Goal: Task Accomplishment & Management: Use online tool/utility

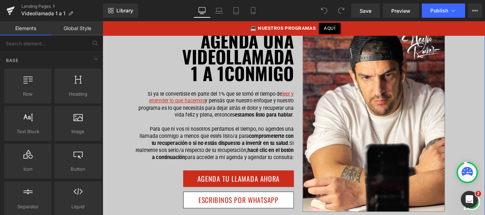
scroll to position [98, 0]
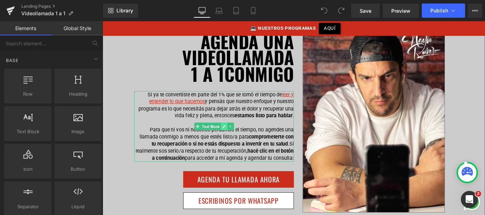
click at [238, 141] on icon at bounding box center [239, 140] width 4 height 4
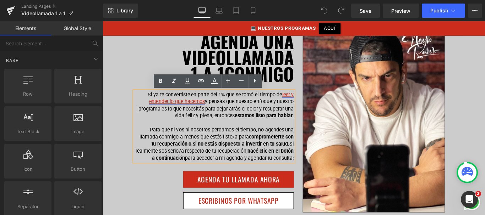
click at [192, 111] on link "leer y entender lo que hacemos" at bounding box center [236, 107] width 163 height 15
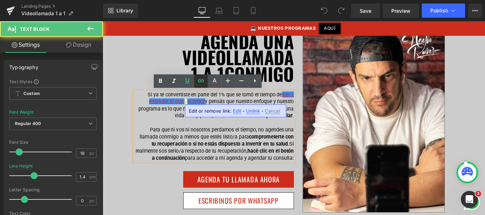
click at [201, 83] on icon at bounding box center [201, 81] width 9 height 9
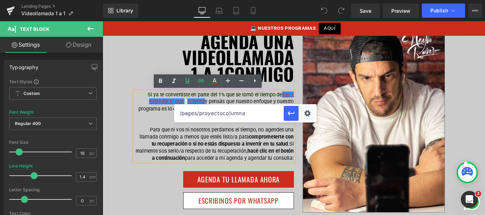
click at [212, 114] on input "/pages/proyectocolumna" at bounding box center [228, 114] width 109 height 18
type input "/pages/quehacemos"
click at [296, 113] on button "button" at bounding box center [291, 113] width 15 height 15
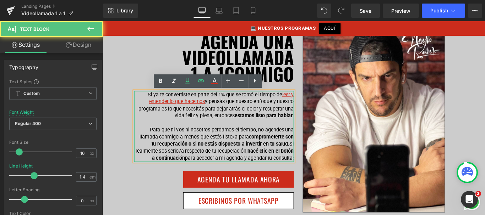
click at [264, 113] on p "Si ya te convertiste en parte del 1% que se tomó el tiempo [PERSON_NAME] y ente…" at bounding box center [227, 116] width 179 height 32
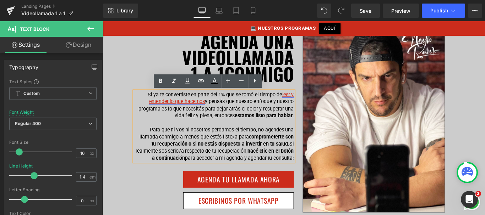
click at [164, 113] on link "leer y entender lo que hacemos" at bounding box center [236, 107] width 163 height 15
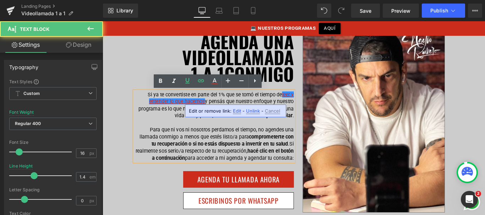
click at [169, 102] on p "Si ya te convertiste en parte del 1% que se tomó el tiempo [PERSON_NAME] y ente…" at bounding box center [227, 116] width 179 height 32
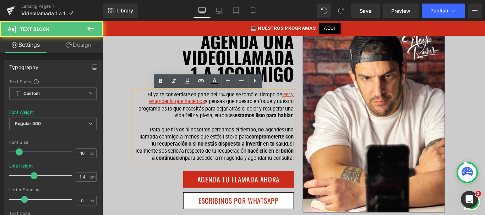
click at [233, 128] on p "Si ya te convertiste en parte del 1% que se tomó el tiempo [PERSON_NAME] y ente…" at bounding box center [227, 116] width 179 height 32
click at [313, 110] on p "Si ya te convertiste en parte del 1% que se tomó el tiempo [PERSON_NAME] y ente…" at bounding box center [227, 116] width 179 height 32
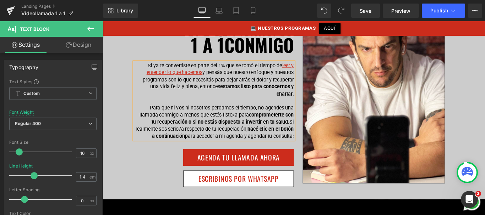
scroll to position [139, 0]
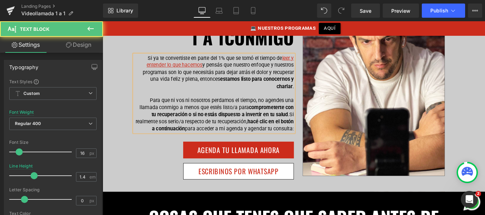
click at [261, 128] on span "comprometerte con tu recuperación o si no estás dispuesto a invertir en tu salud" at bounding box center [238, 122] width 160 height 15
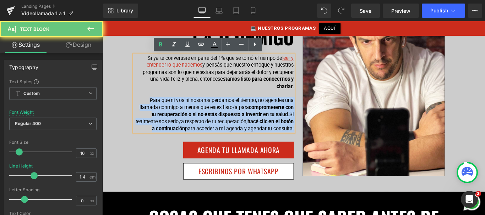
click at [261, 128] on span "comprometerte con tu recuperación o si no estás dispuesto a invertir en tu salud" at bounding box center [238, 122] width 160 height 15
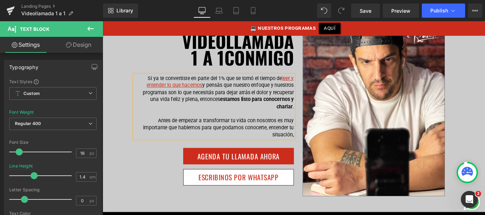
scroll to position [117, 0]
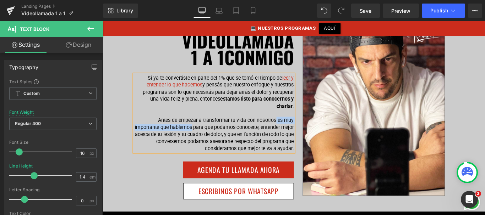
drag, startPoint x: 297, startPoint y: 132, endPoint x: 214, endPoint y: 138, distance: 83.0
click at [214, 138] on p "Antes de empezar a transformar tu vida con nosotros es muy importante que hable…" at bounding box center [227, 149] width 179 height 40
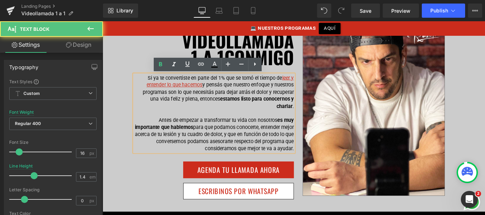
click at [246, 146] on p "Antes de empezar a transformar tu vida con nosotros es muy importante que hable…" at bounding box center [227, 149] width 179 height 40
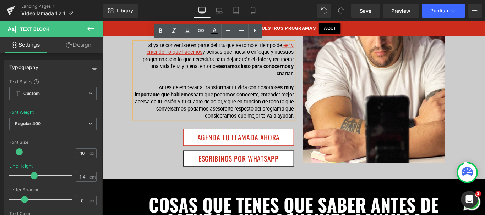
scroll to position [154, 0]
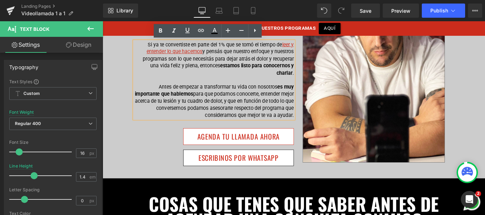
click at [252, 149] on div "AGENDA TU LLAMADA AHORA Button" at bounding box center [227, 151] width 179 height 18
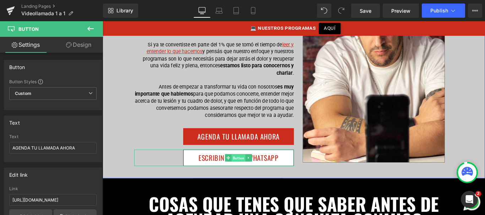
click at [256, 173] on span "Button" at bounding box center [255, 175] width 16 height 9
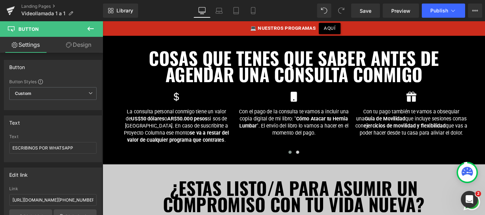
scroll to position [320, 0]
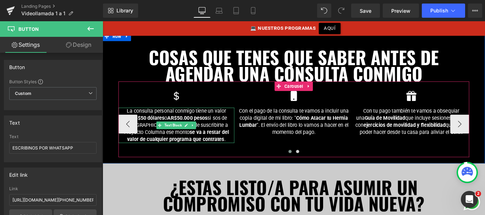
click at [216, 136] on p "La consulta personal conmigo tiene un valor de US$50 dólares o AR$50.000 pesos …" at bounding box center [185, 139] width 130 height 40
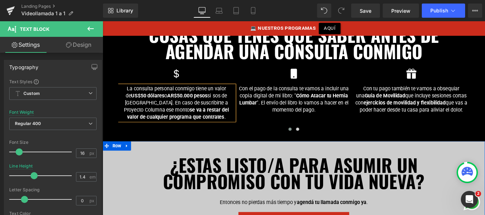
scroll to position [350, 0]
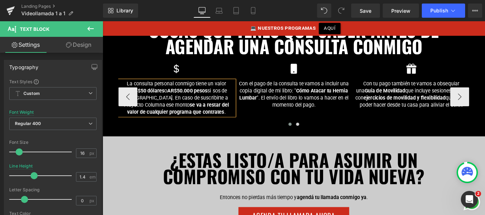
click at [212, 106] on p "La consulta personal conmigo tiene un valor de US$50 dólares o AR$50.000 pesos …" at bounding box center [185, 108] width 130 height 40
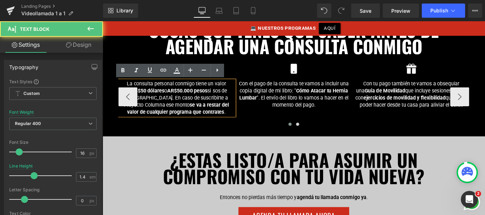
click at [217, 107] on p "La consulta personal conmigo tiene un valor de US$50 dólares o AR$50.000 pesos …" at bounding box center [185, 108] width 130 height 40
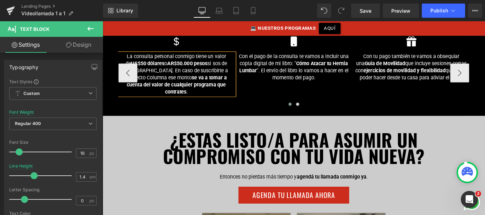
scroll to position [372, 0]
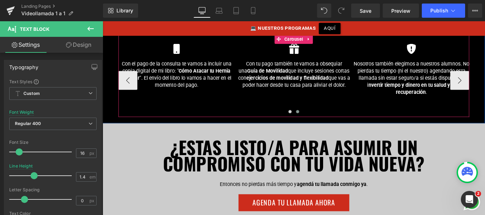
click at [320, 121] on span at bounding box center [322, 123] width 4 height 4
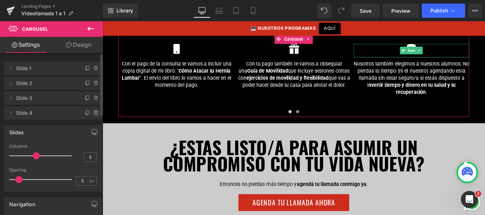
click at [93, 115] on icon at bounding box center [96, 113] width 6 height 6
click at [90, 109] on button "Delete" at bounding box center [88, 113] width 22 height 9
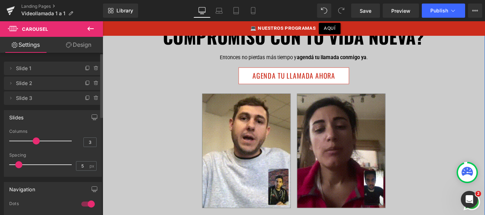
scroll to position [517, 0]
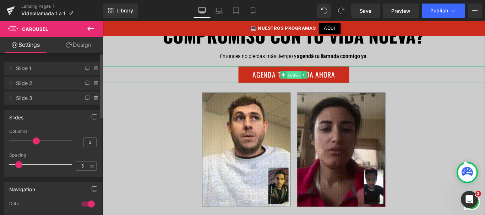
click at [317, 77] on span "Button" at bounding box center [318, 81] width 16 height 9
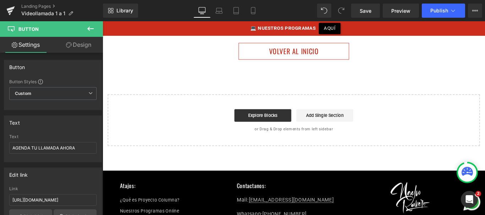
scroll to position [1067, 0]
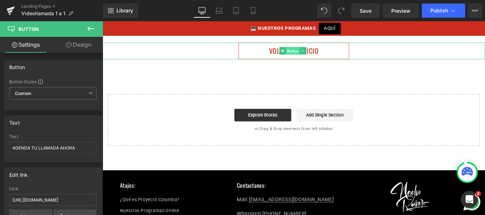
click at [318, 51] on span "Button" at bounding box center [317, 55] width 16 height 9
click at [84, 198] on input "[URL][DOMAIN_NAME]" at bounding box center [52, 201] width 87 height 12
type input "[URL][DOMAIN_NAME]"
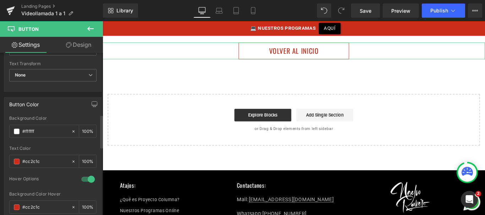
scroll to position [304, 0]
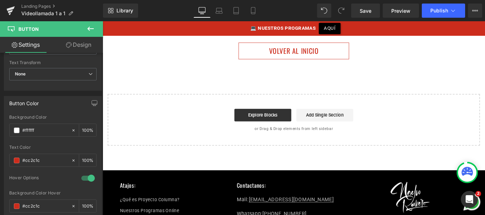
click at [217, 120] on div "Explore Blocks Add Single Section" at bounding box center [317, 127] width 395 height 14
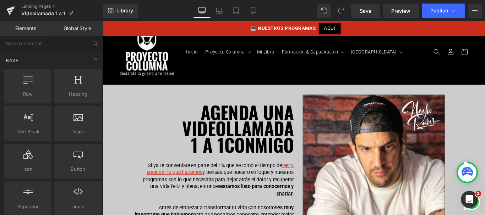
scroll to position [0, 0]
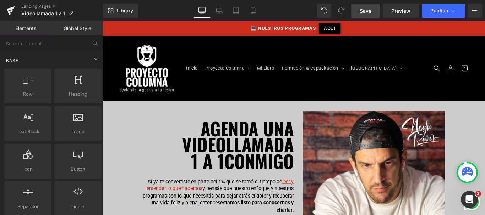
click at [366, 10] on span "Save" at bounding box center [366, 10] width 12 height 7
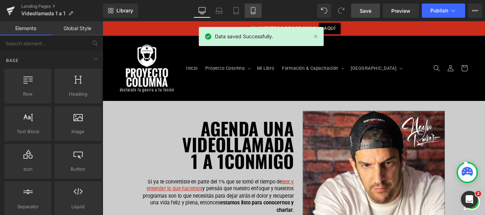
click at [246, 11] on link "Mobile" at bounding box center [253, 11] width 17 height 14
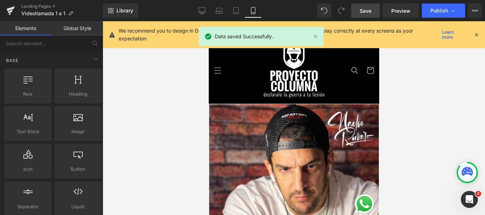
scroll to position [83, 0]
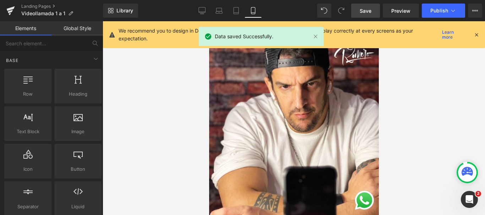
click at [477, 34] on icon at bounding box center [476, 35] width 6 height 6
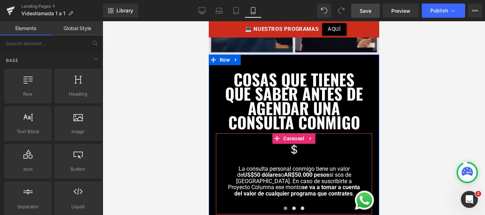
scroll to position [658, 0]
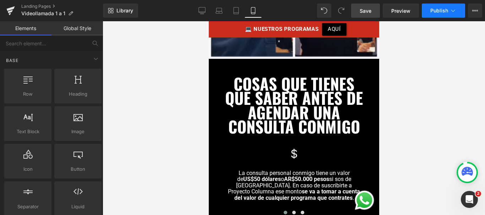
click at [437, 11] on span "Publish" at bounding box center [439, 11] width 18 height 6
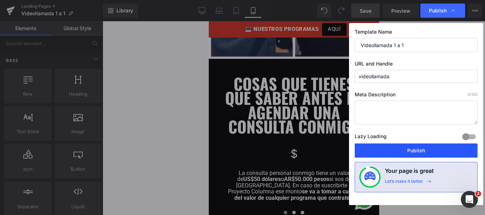
drag, startPoint x: 391, startPoint y: 149, endPoint x: 119, endPoint y: 94, distance: 277.0
click at [391, 149] on button "Publish" at bounding box center [416, 151] width 123 height 14
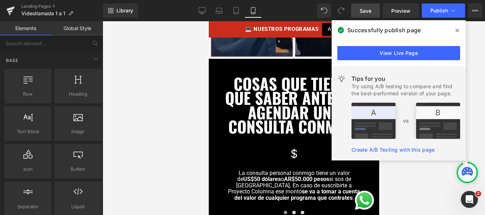
click at [457, 31] on icon at bounding box center [457, 31] width 4 height 4
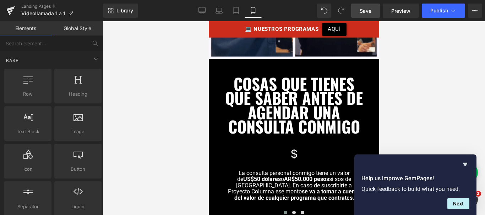
click at [465, 164] on icon "Hide survey" at bounding box center [465, 164] width 4 height 3
